Goal: Task Accomplishment & Management: Complete application form

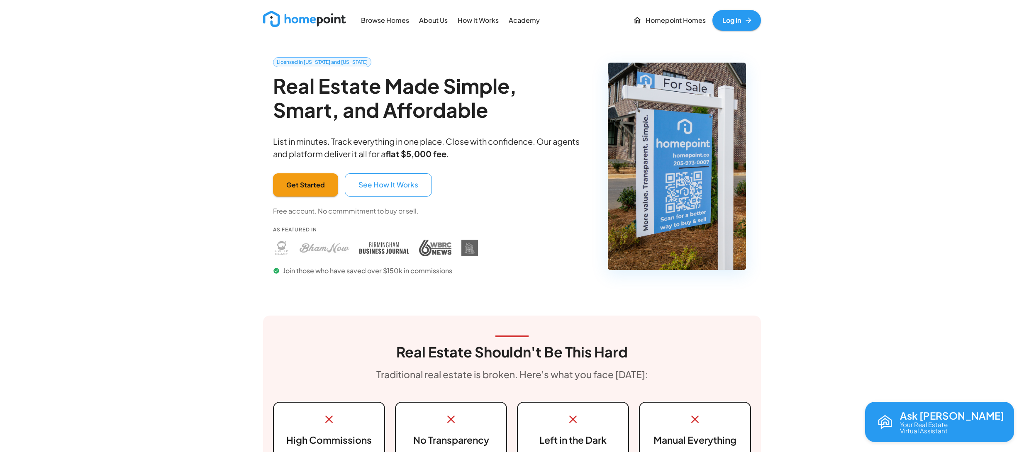
click at [732, 16] on link "Log In" at bounding box center [737, 20] width 49 height 21
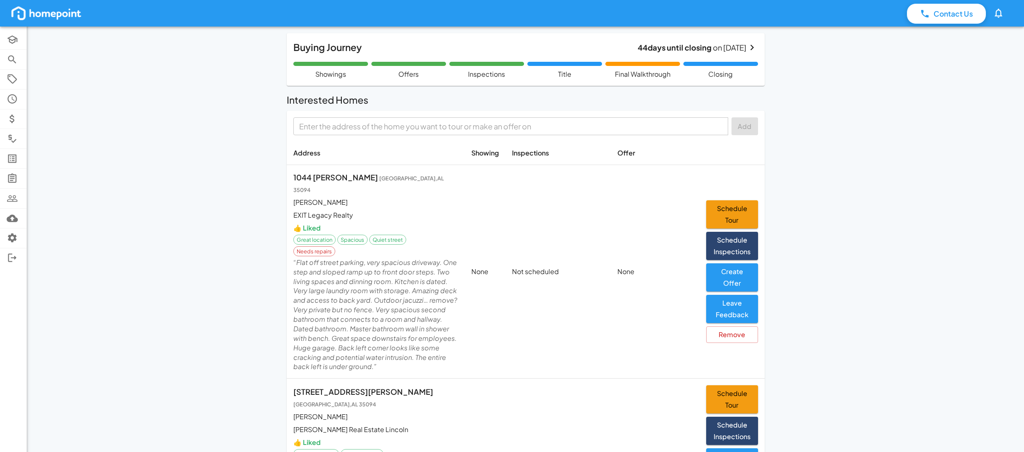
click at [386, 125] on input "text" at bounding box center [510, 126] width 429 height 13
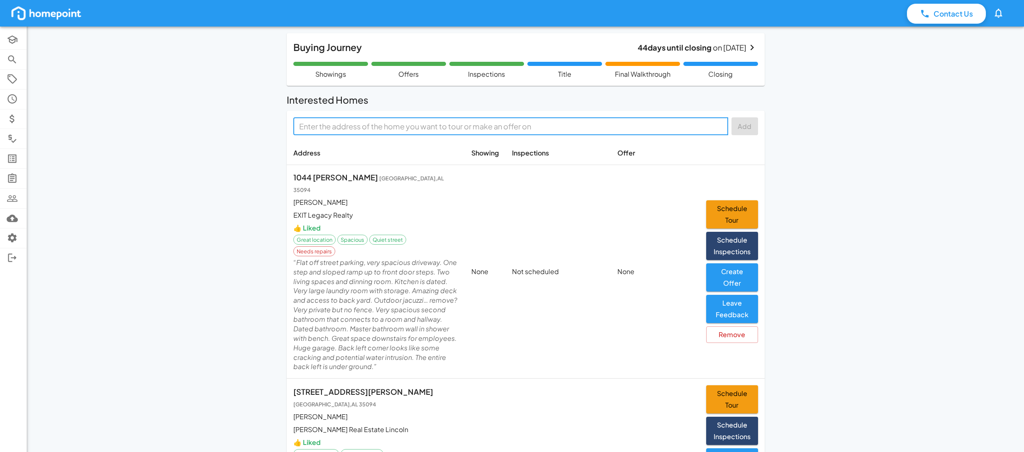
paste input "[STREET_ADDRESS]"
click at [433, 151] on li "[STREET_ADDRESS]" at bounding box center [510, 147] width 435 height 16
type input "[STREET_ADDRESS]"
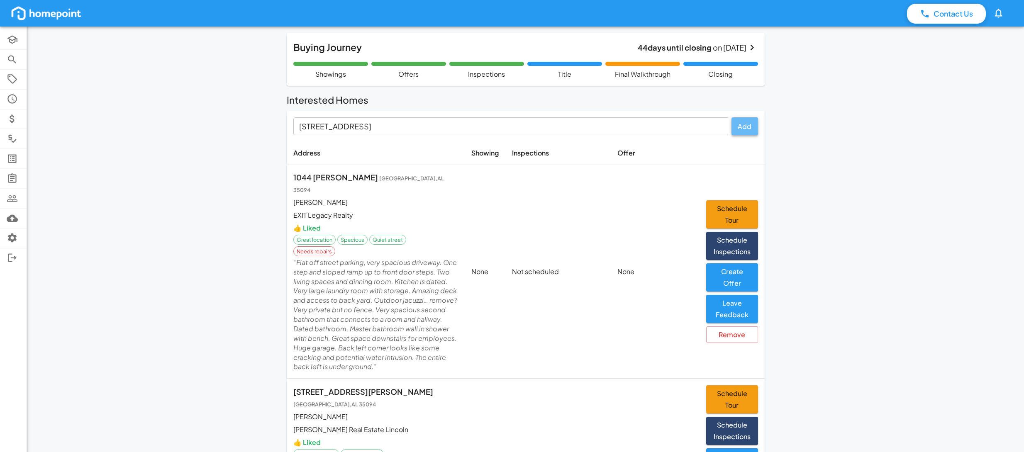
click at [749, 129] on button "Add" at bounding box center [745, 126] width 27 height 18
